Goal: Transaction & Acquisition: Purchase product/service

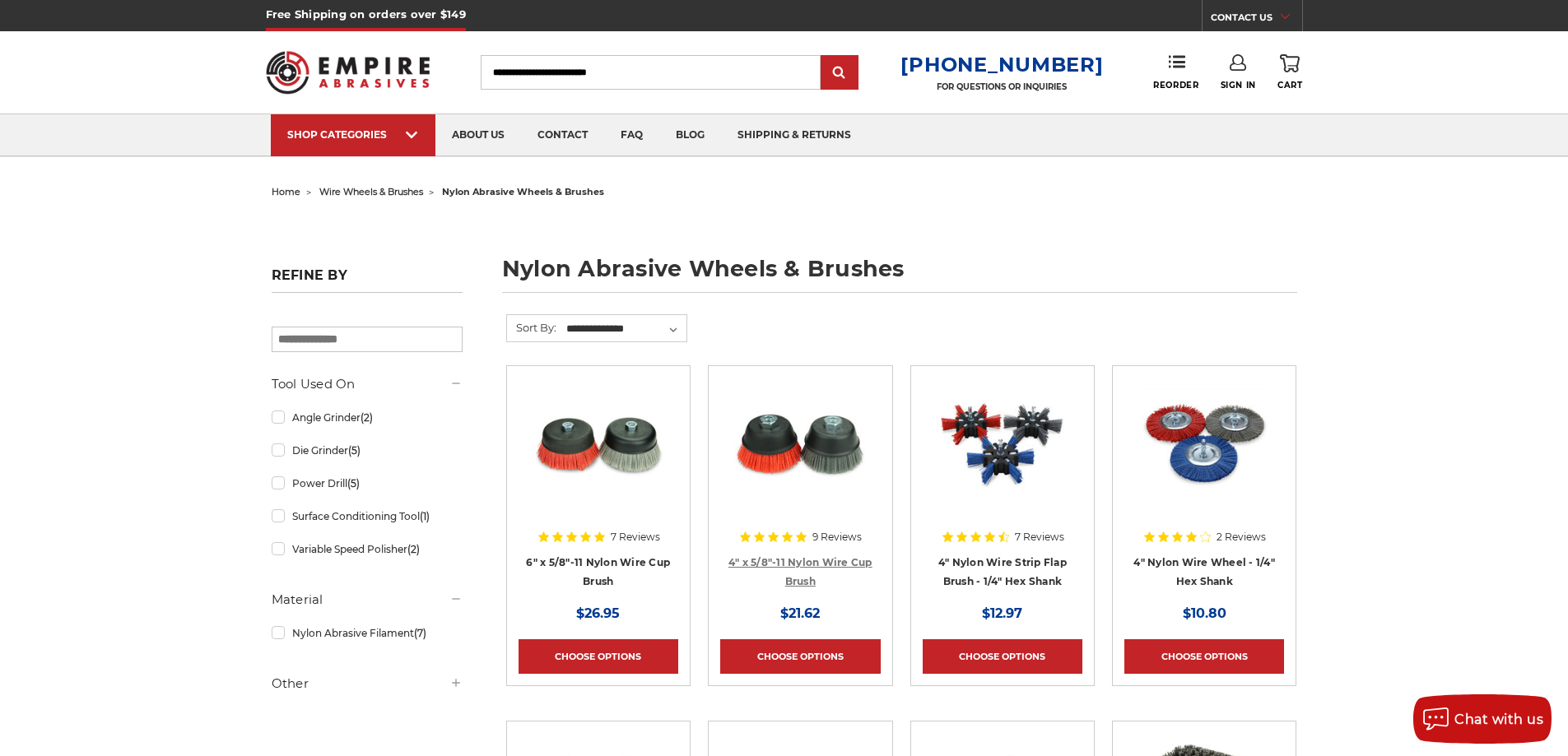
click at [781, 564] on link "4" x 5/8"-11 Nylon Wire Cup Brush" at bounding box center [799, 572] width 144 height 31
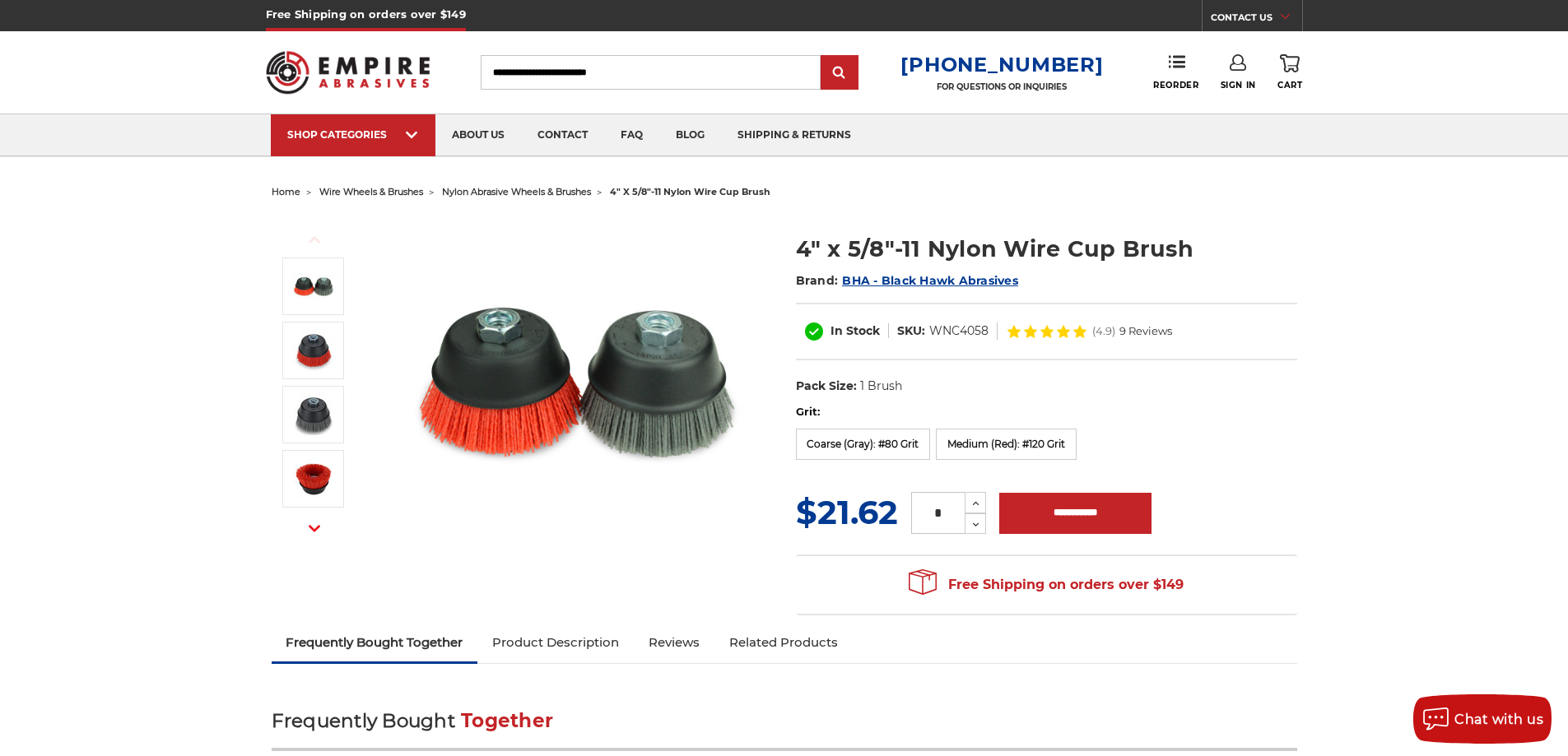
click at [1154, 331] on span "9 Reviews" at bounding box center [1145, 331] width 52 height 10
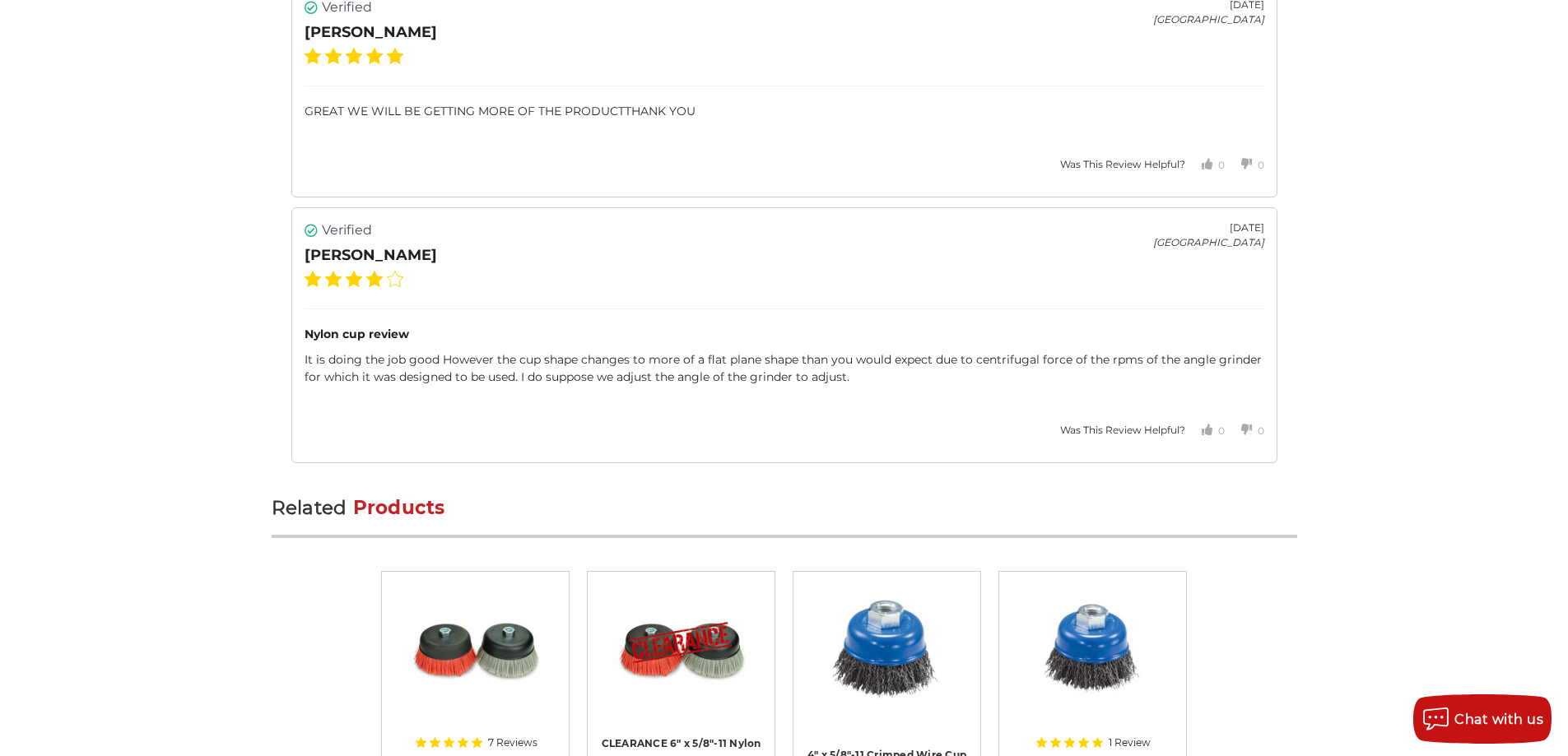
scroll to position [4880, 0]
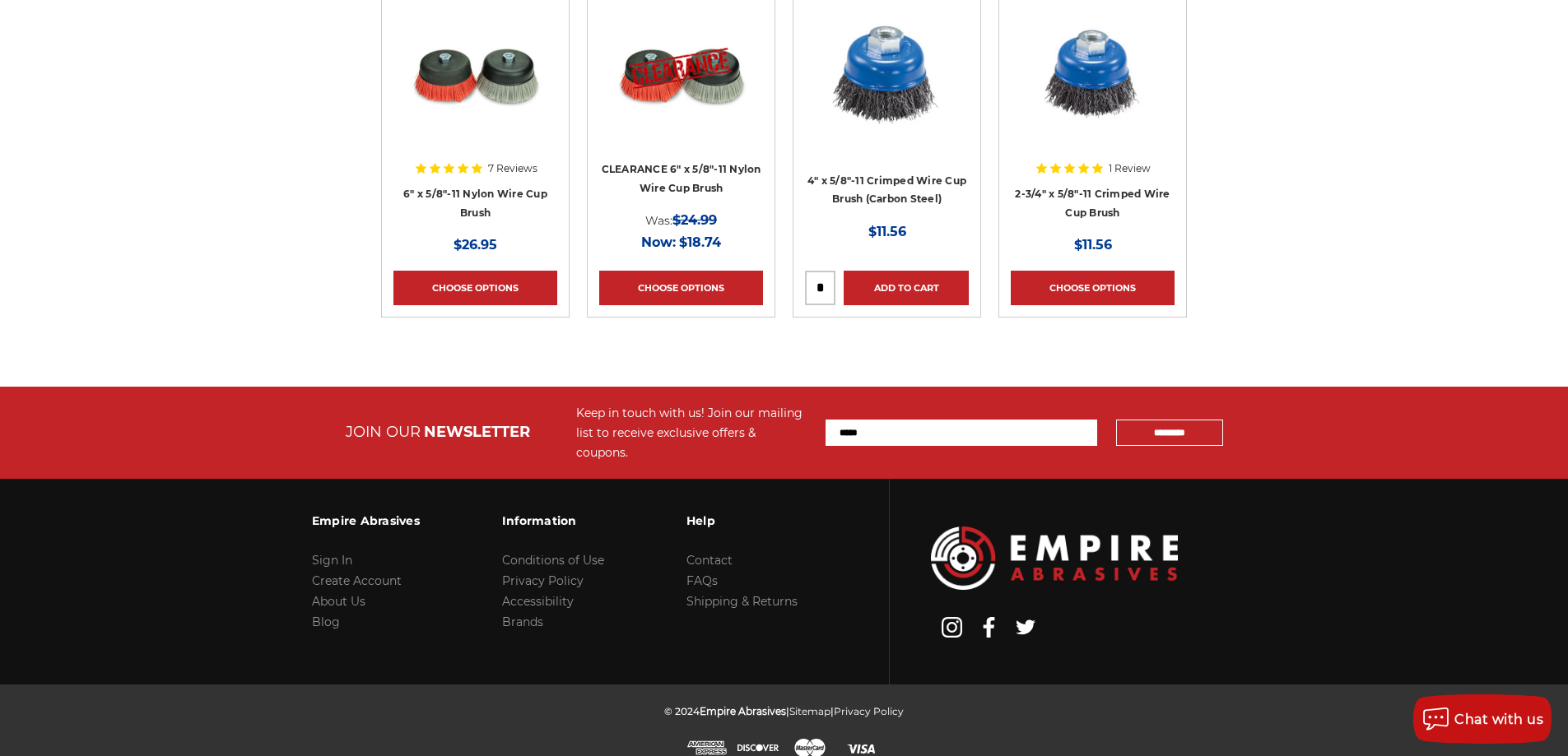
scroll to position [5274, 0]
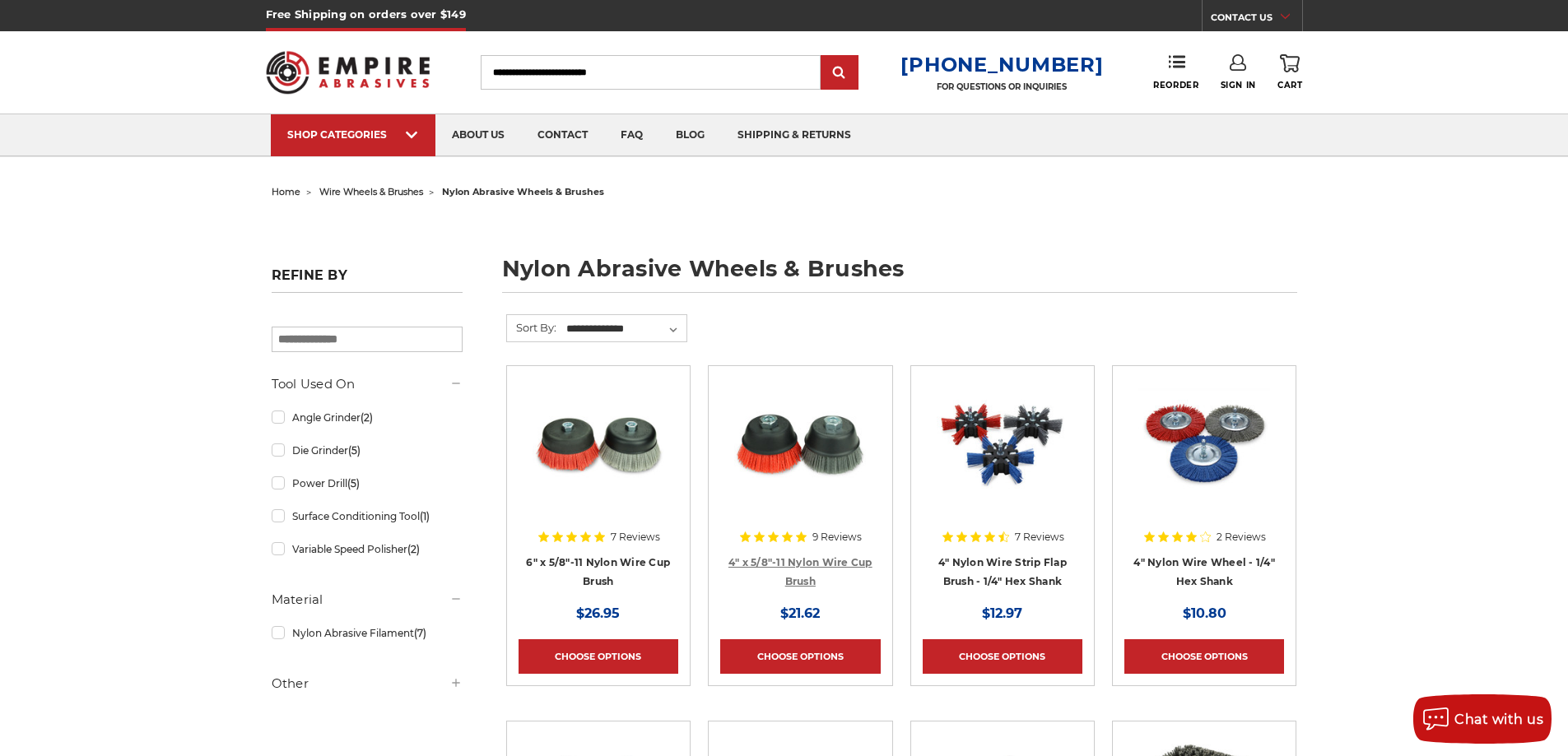
click at [801, 560] on link "4" x 5/8"-11 Nylon Wire Cup Brush" at bounding box center [799, 572] width 144 height 31
